Goal: Find specific page/section: Find specific page/section

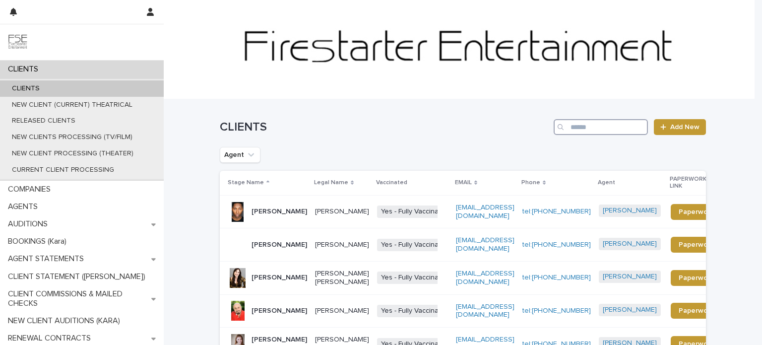
click at [619, 128] on input "Search" at bounding box center [600, 127] width 94 height 16
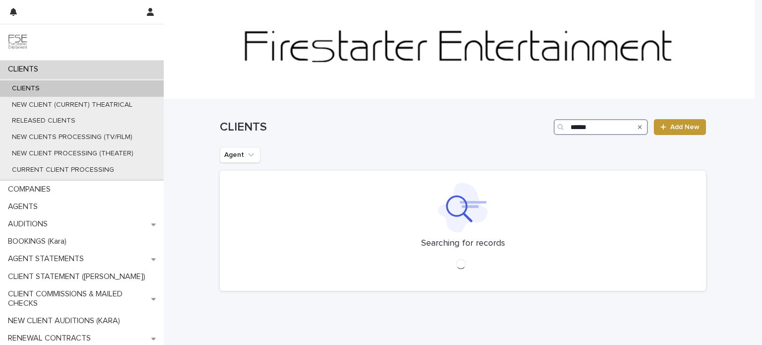
type input "******"
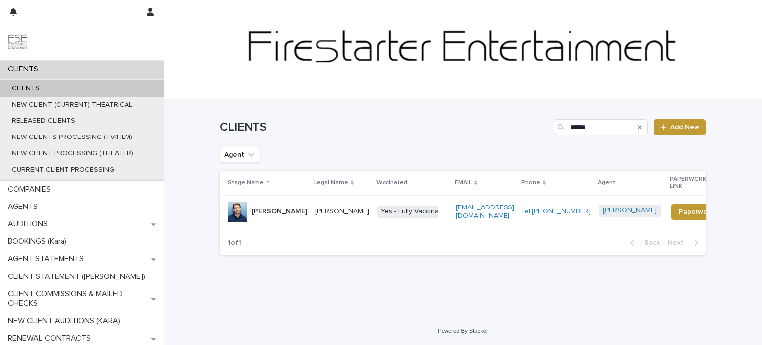
click at [337, 215] on p "[PERSON_NAME]" at bounding box center [342, 211] width 54 height 8
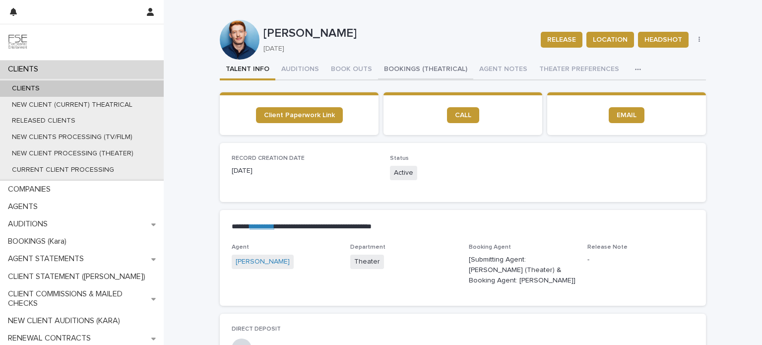
click at [386, 71] on button "BOOKINGS (THEATRICAL)" at bounding box center [425, 70] width 95 height 21
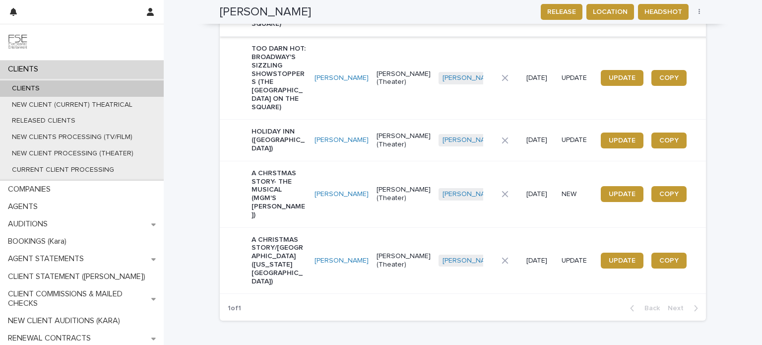
scroll to position [438, 0]
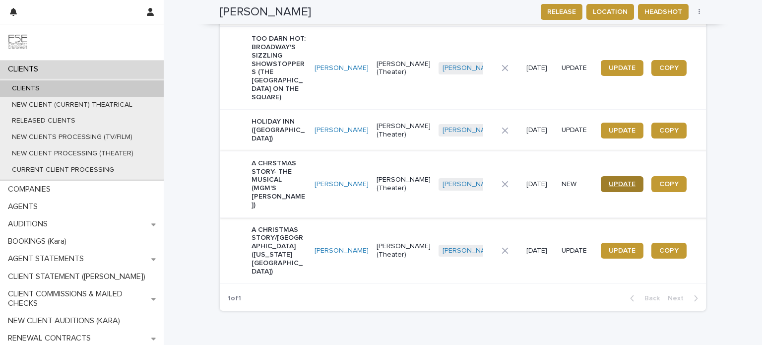
click at [614, 181] on span "UPDATE" at bounding box center [621, 184] width 27 height 7
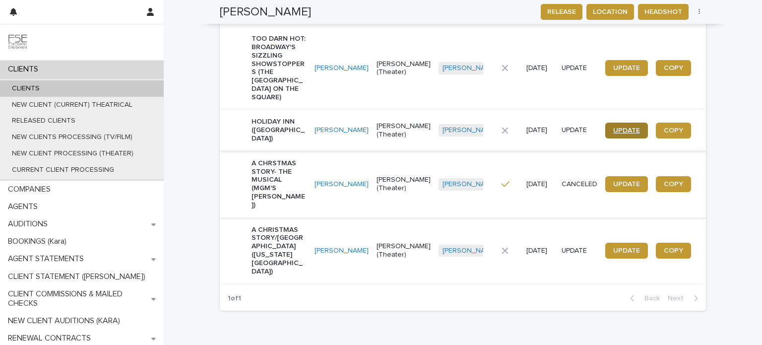
click at [613, 127] on span "UPDATE" at bounding box center [626, 130] width 27 height 7
click at [442, 126] on link "[PERSON_NAME]" at bounding box center [469, 130] width 54 height 8
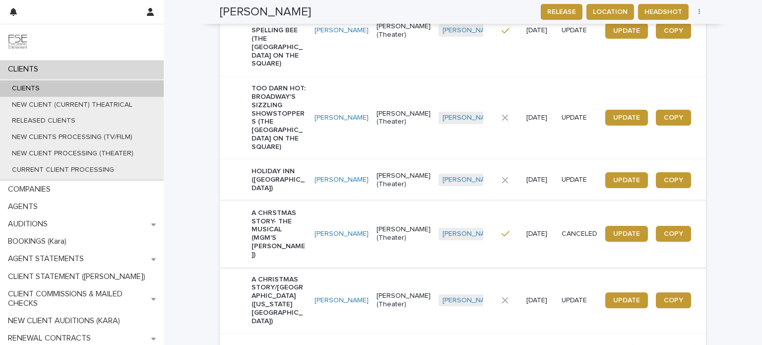
scroll to position [438, 0]
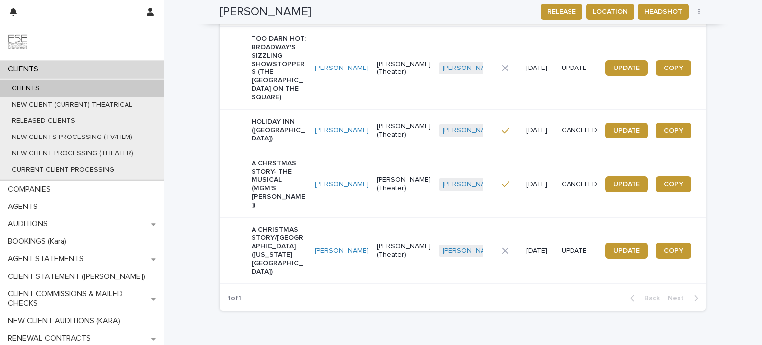
click at [328, 122] on div "[PERSON_NAME]" at bounding box center [341, 130] width 54 height 16
